Goal: Information Seeking & Learning: Learn about a topic

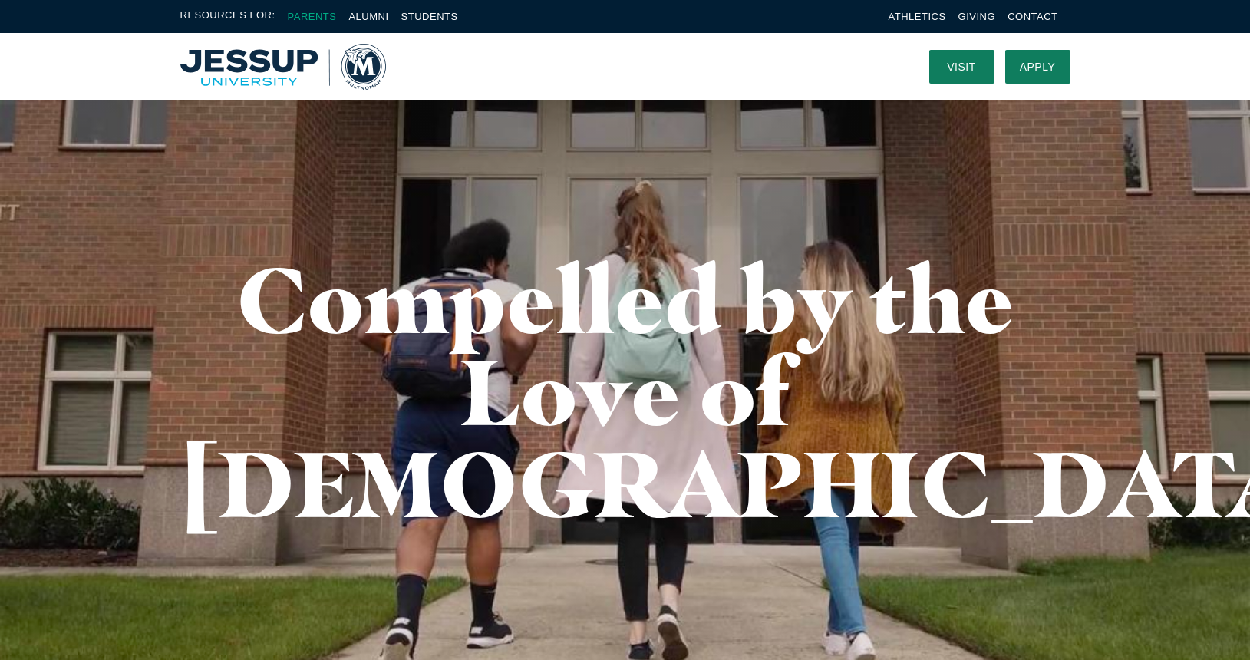
click at [318, 15] on link "Parents" at bounding box center [312, 17] width 49 height 12
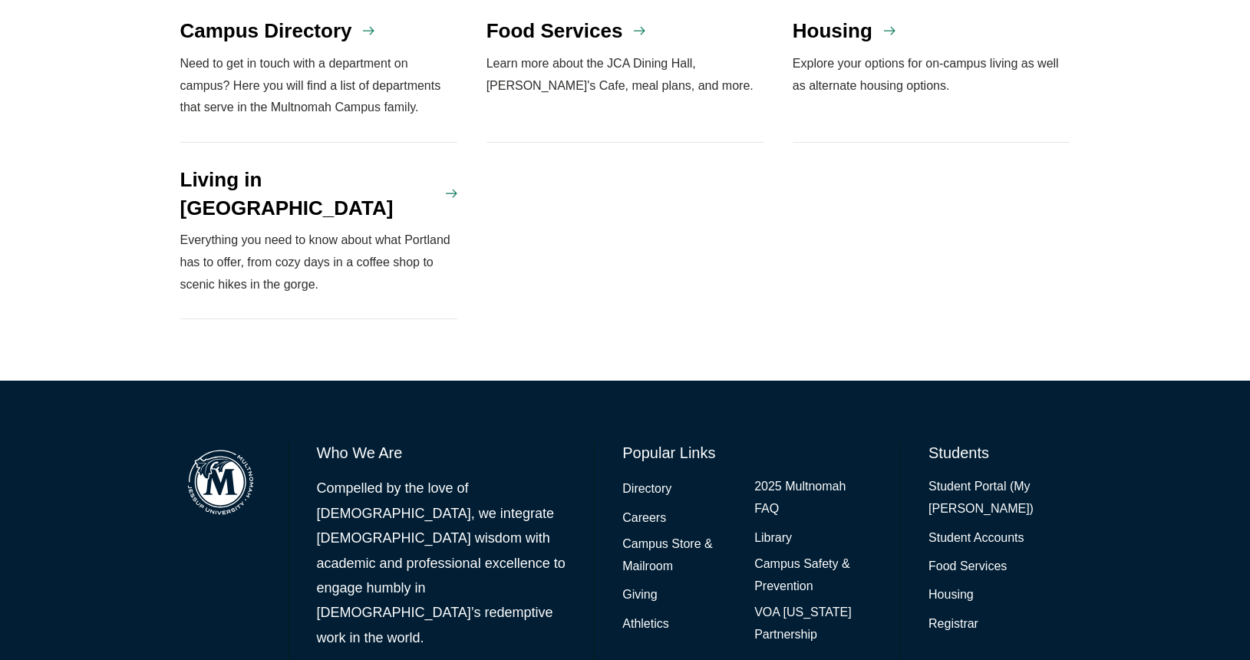
scroll to position [1646, 0]
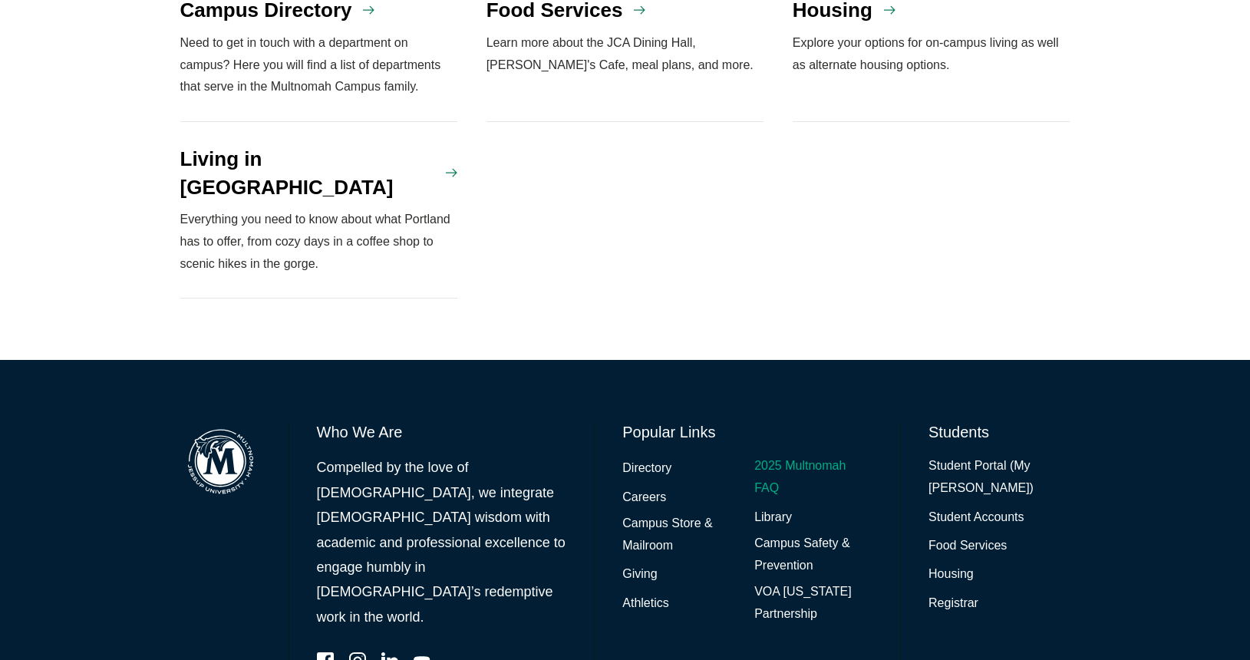
click at [767, 455] on link "2025 Multnomah FAQ" at bounding box center [813, 477] width 118 height 44
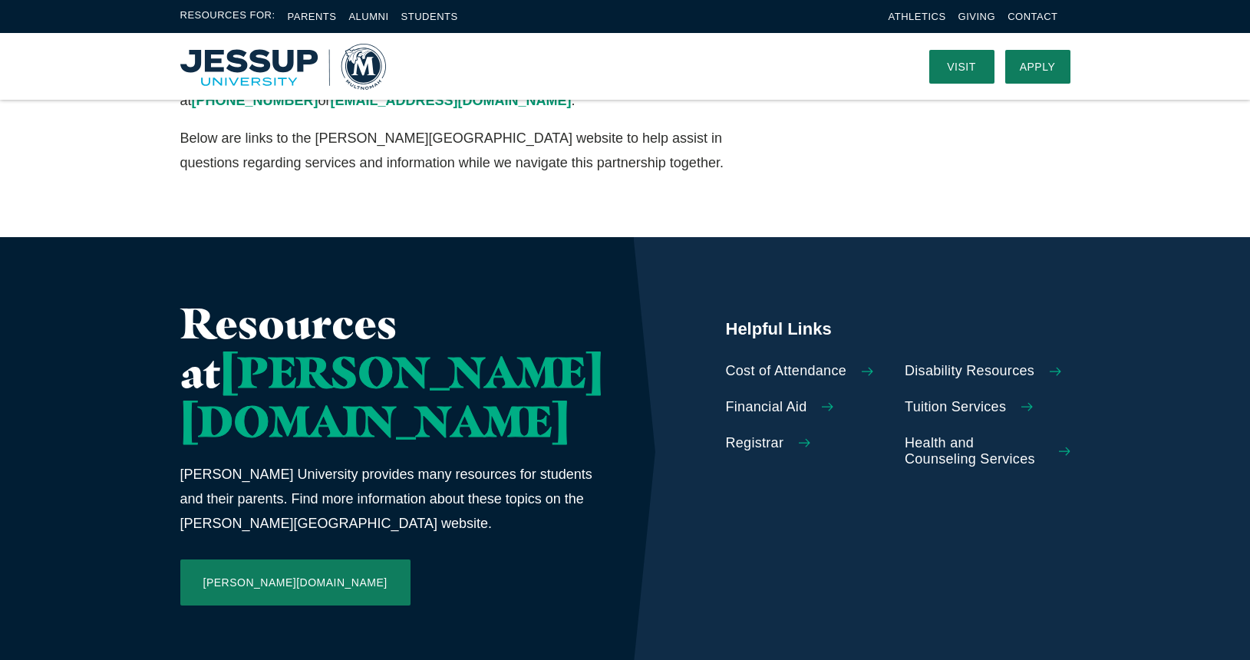
scroll to position [0, 0]
